Goal: Information Seeking & Learning: Learn about a topic

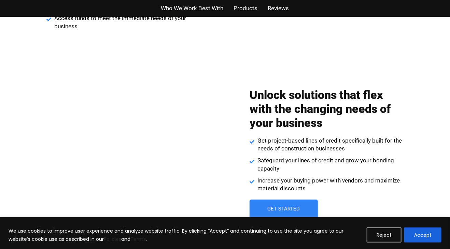
scroll to position [915, 0]
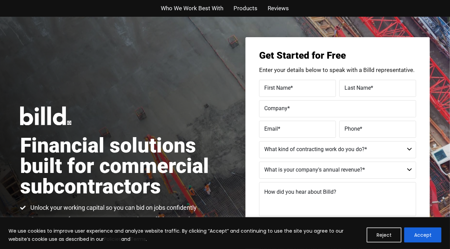
click at [186, 10] on span "Who We Work Best With" at bounding box center [192, 8] width 62 height 10
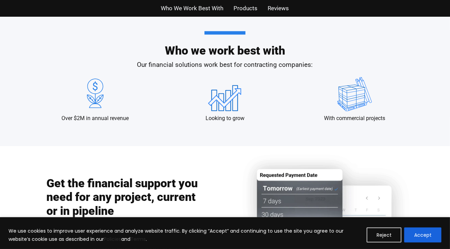
scroll to position [675, 0]
